Goal: Task Accomplishment & Management: Use online tool/utility

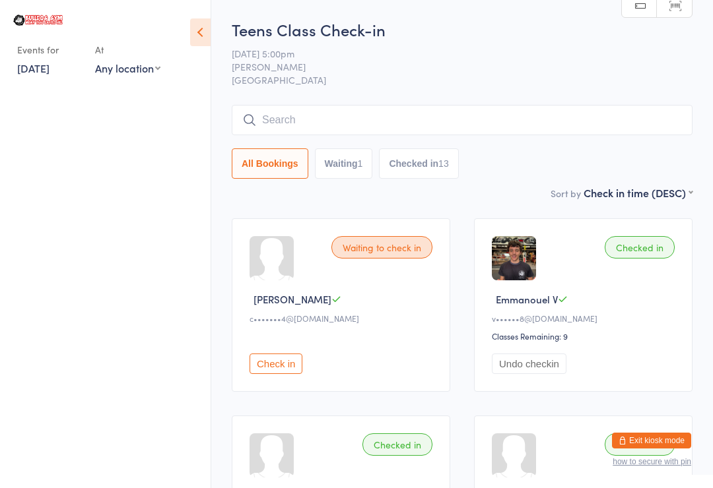
click at [147, 65] on select "Any location Bulldog Gym Castle Hill Private Lessons" at bounding box center [127, 68] width 65 height 15
click at [144, 69] on select "Any location Bulldog Gym Castle Hill Private Lessons" at bounding box center [127, 68] width 65 height 15
select select "0"
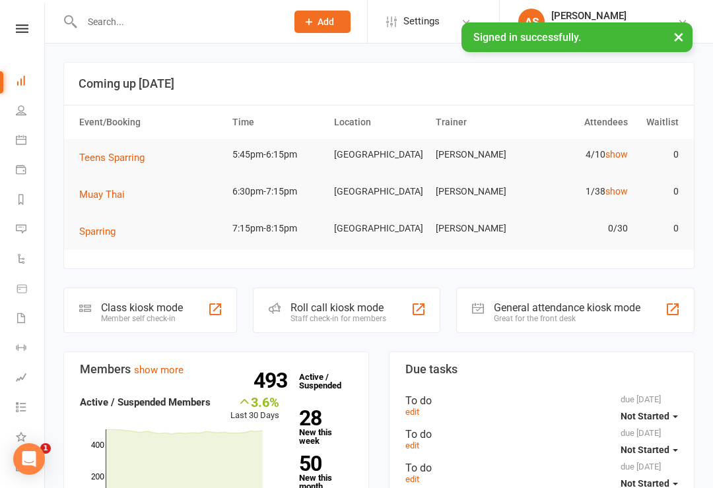
click at [211, 314] on div at bounding box center [215, 310] width 16 height 16
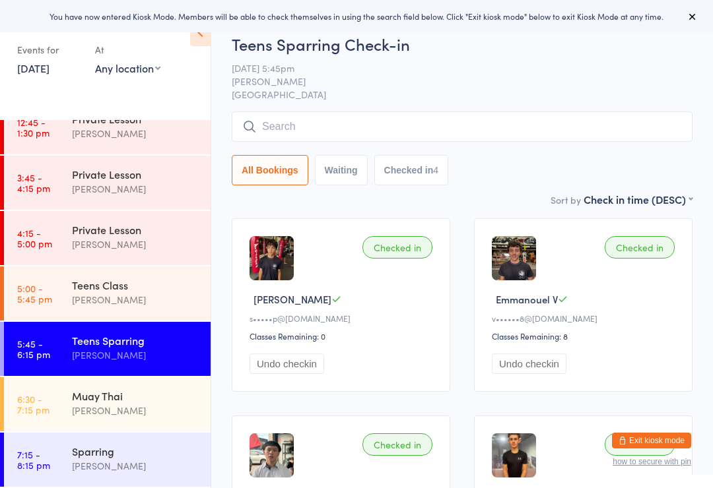
scroll to position [519, 0]
click at [148, 378] on div "Muay Thai [PERSON_NAME]" at bounding box center [141, 404] width 139 height 52
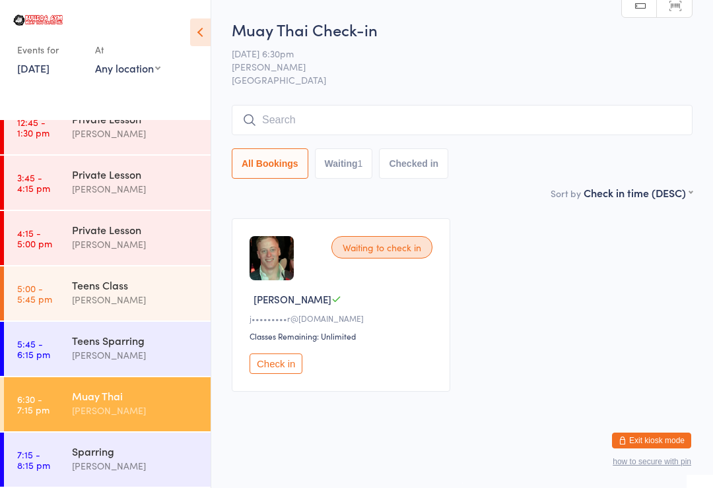
click at [372, 130] on input "search" at bounding box center [462, 120] width 461 height 30
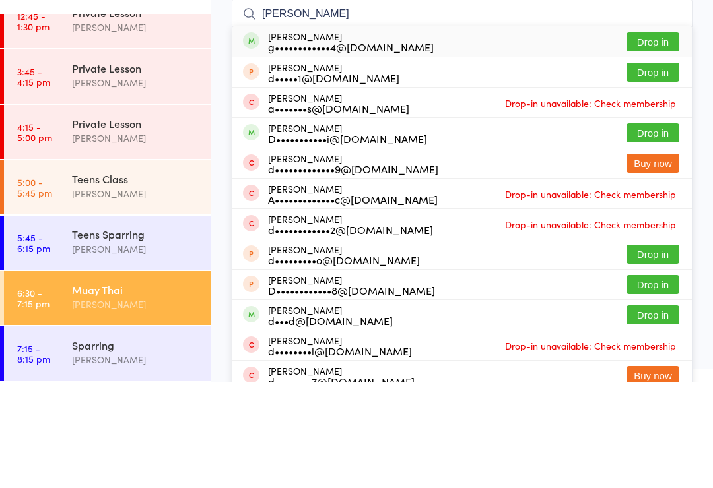
type input "[PERSON_NAME]"
click at [657, 139] on button "Drop in" at bounding box center [652, 148] width 53 height 19
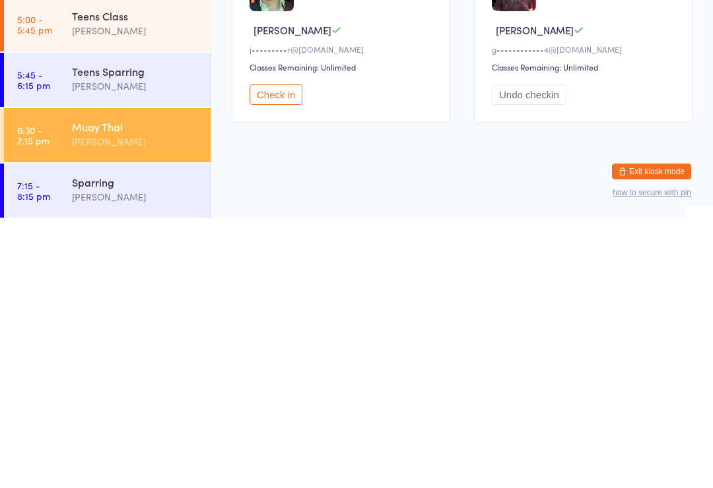
click at [129, 403] on div "[PERSON_NAME]" at bounding box center [135, 410] width 127 height 15
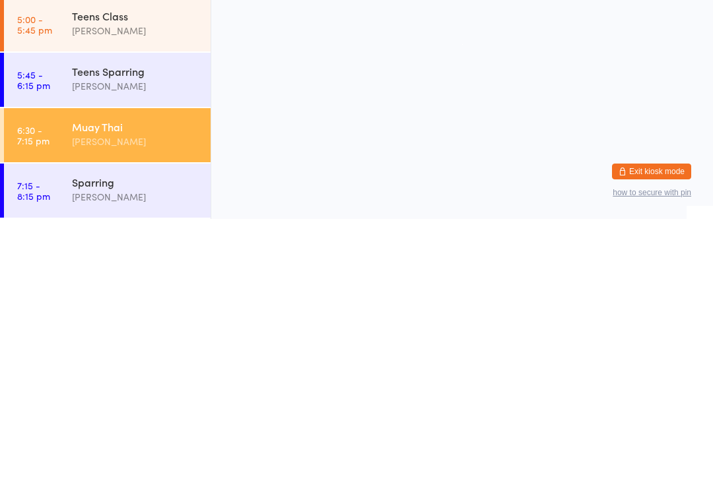
scroll to position [0, 0]
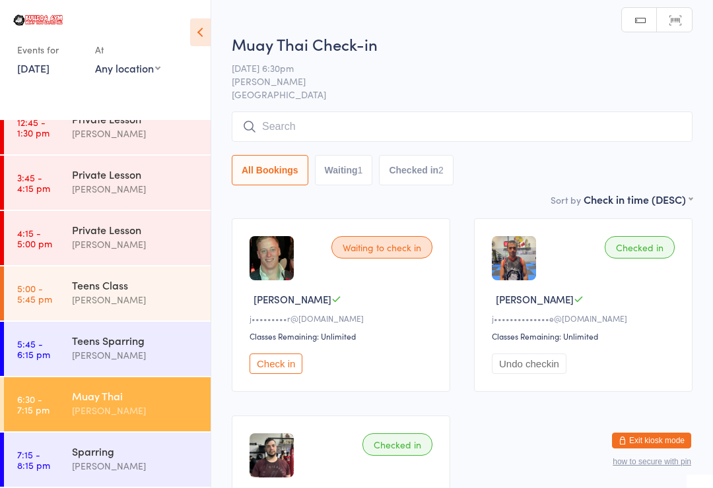
click at [370, 125] on input "search" at bounding box center [462, 127] width 461 height 30
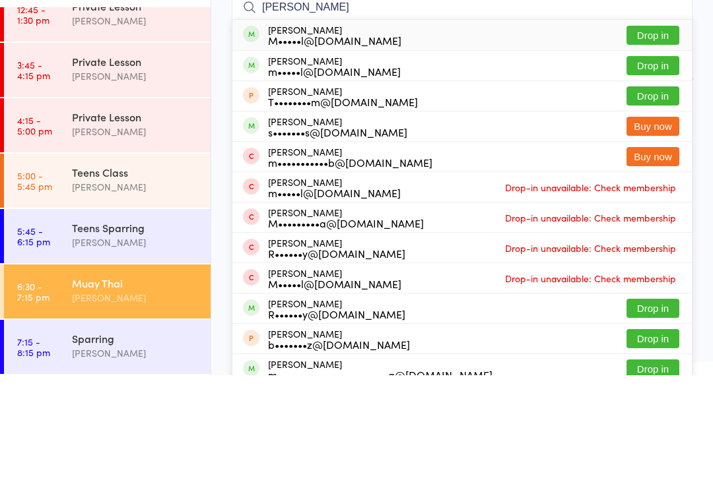
type input "[PERSON_NAME]"
click at [654, 139] on button "Drop in" at bounding box center [652, 148] width 53 height 19
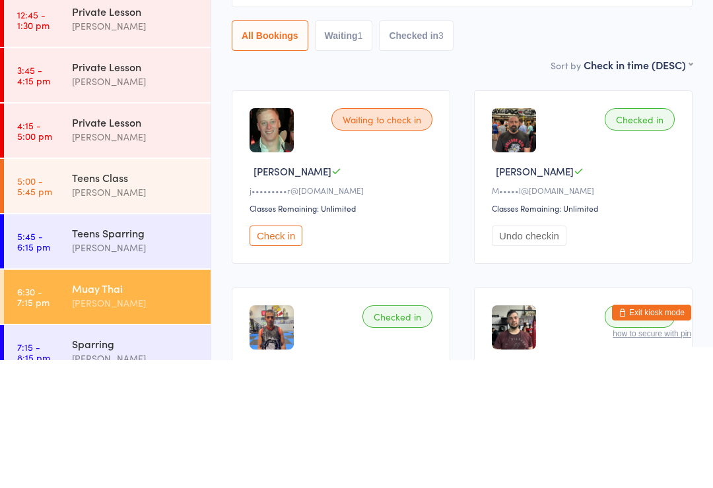
scroll to position [145, 0]
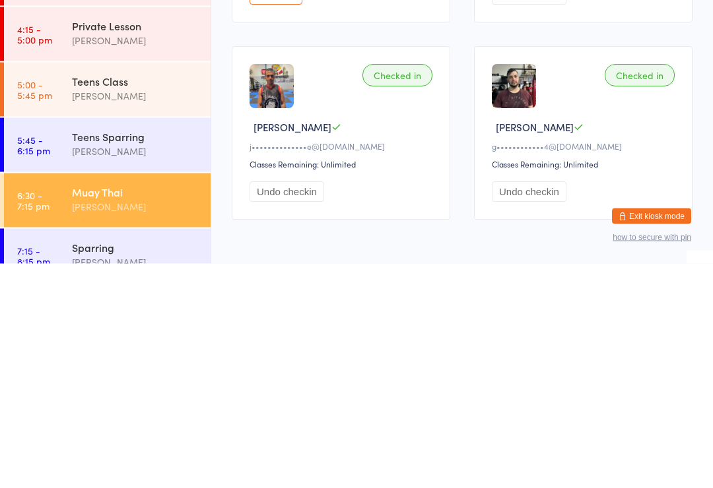
click at [55, 343] on link "5:45 - 6:15 pm Teens Sparring Sam Taylor" at bounding box center [107, 370] width 207 height 54
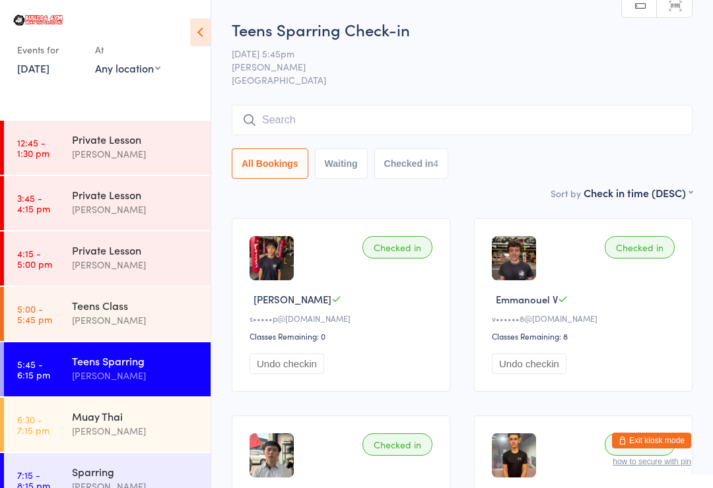
click at [176, 414] on div "Muay Thai" at bounding box center [135, 416] width 127 height 15
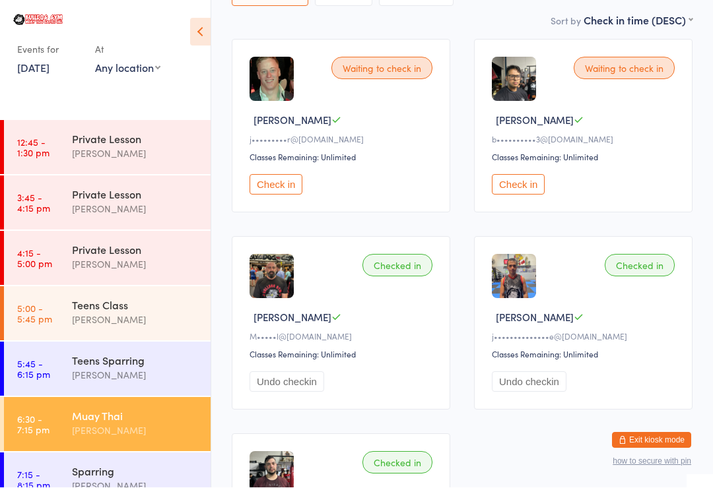
click at [545, 209] on div "Waiting to check in Brendan D b••••••••••3@gmail.com Classes Remaining: Unlimit…" at bounding box center [583, 127] width 218 height 174
click at [543, 195] on button "Check in" at bounding box center [518, 184] width 53 height 20
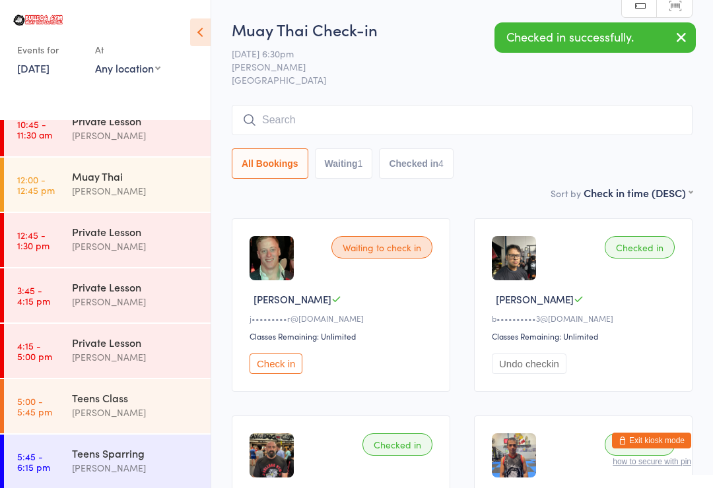
click at [316, 117] on input "search" at bounding box center [462, 120] width 461 height 30
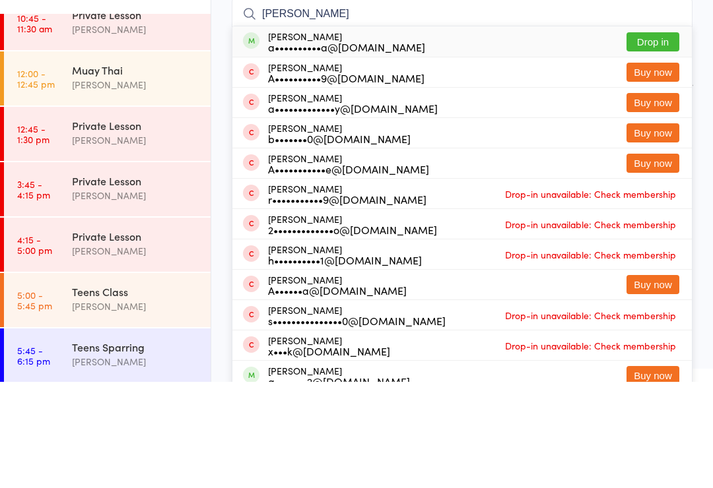
type input "Ana"
click at [668, 139] on button "Drop in" at bounding box center [652, 148] width 53 height 19
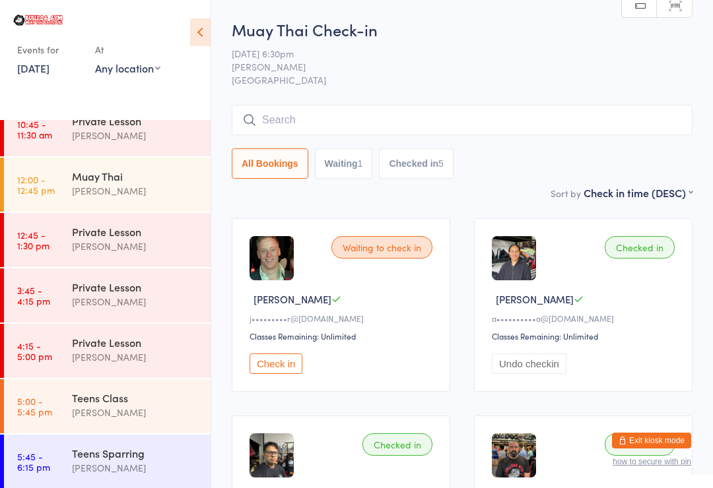
click at [541, 124] on input "search" at bounding box center [462, 120] width 461 height 30
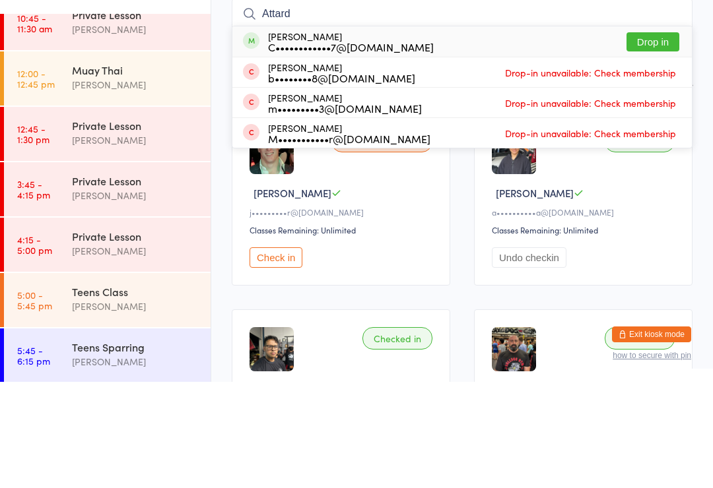
type input "Attard"
click at [660, 139] on button "Drop in" at bounding box center [652, 148] width 53 height 19
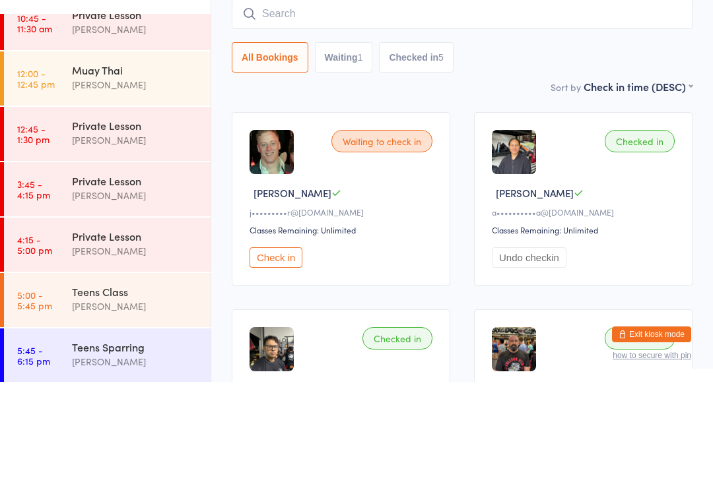
scroll to position [106, 0]
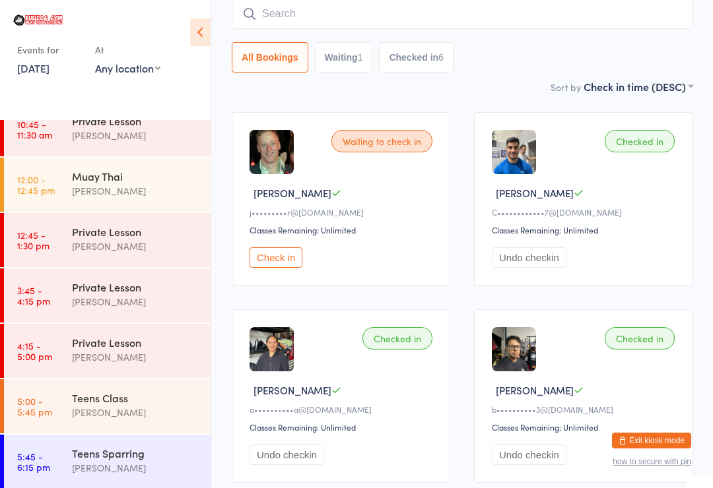
click at [286, 267] on button "Check in" at bounding box center [276, 258] width 53 height 20
click at [338, 22] on input "search" at bounding box center [462, 14] width 461 height 30
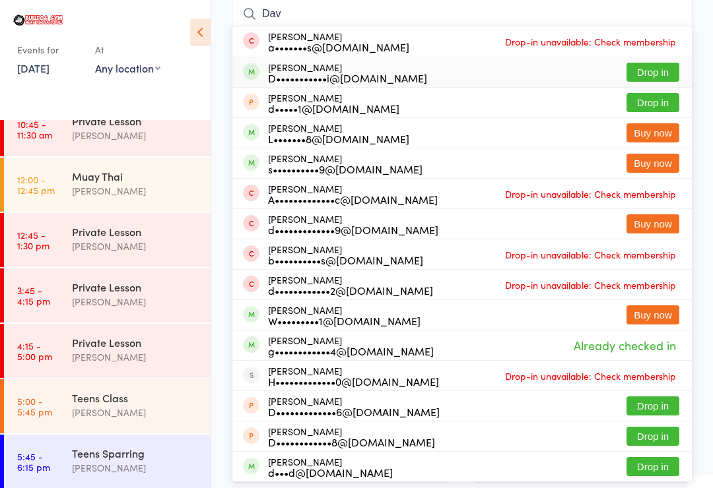
type input "Dav"
click at [664, 69] on button "Drop in" at bounding box center [652, 72] width 53 height 19
